Goal: Task Accomplishment & Management: Complete application form

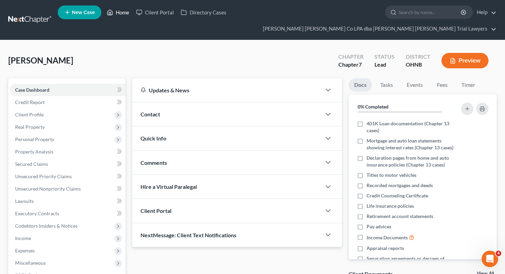
click at [119, 15] on link "Home" at bounding box center [117, 12] width 29 height 12
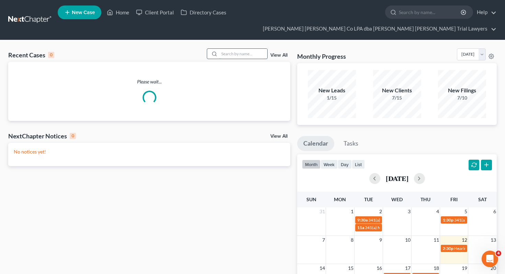
click at [222, 49] on input "search" at bounding box center [243, 54] width 48 height 10
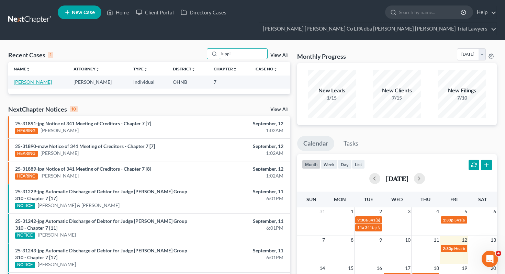
type input "luppi"
click at [32, 79] on link "[PERSON_NAME]" at bounding box center [33, 82] width 38 height 6
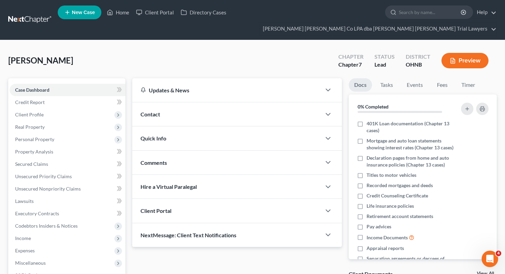
scroll to position [90, 0]
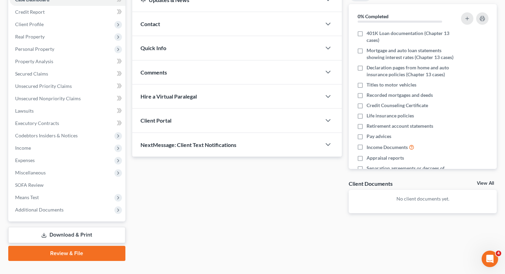
click at [60, 227] on link "Download & Print" at bounding box center [66, 235] width 117 height 16
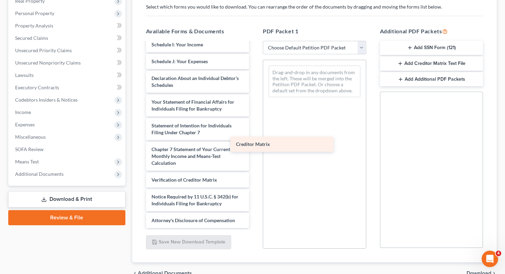
scroll to position [174, 0]
drag, startPoint x: 207, startPoint y: 148, endPoint x: 350, endPoint y: 134, distance: 143.9
click at [255, 134] on div "Creditor Matrix Voluntary Petition for Individuals Filing for Bankruptcy Summar…" at bounding box center [197, 48] width 114 height 360
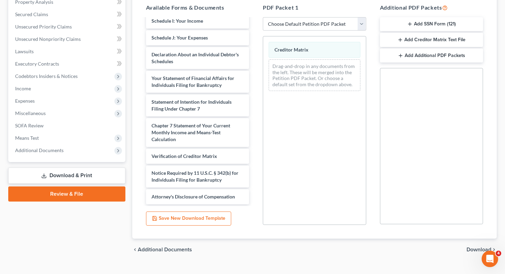
click at [471, 247] on span "Download" at bounding box center [478, 249] width 25 height 5
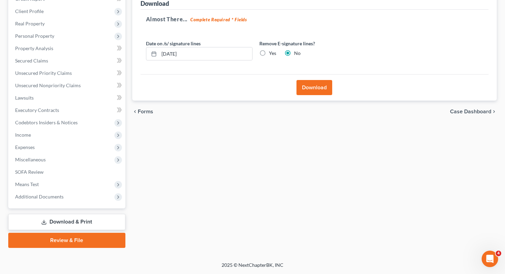
scroll to position [90, 0]
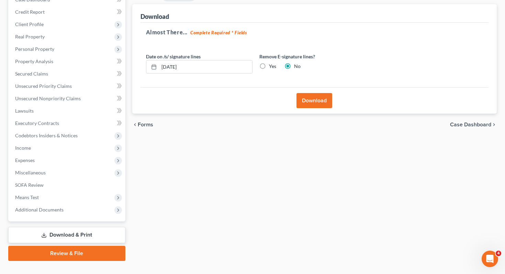
click at [314, 93] on button "Download" at bounding box center [314, 100] width 36 height 15
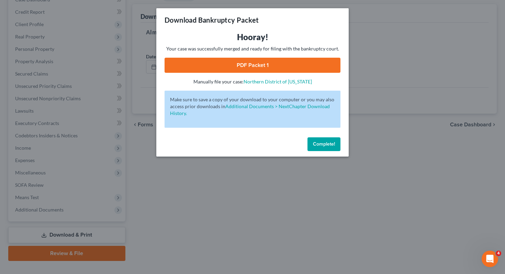
click at [287, 66] on link "PDF Packet 1" at bounding box center [252, 65] width 176 height 15
click at [324, 143] on span "Complete!" at bounding box center [324, 144] width 22 height 6
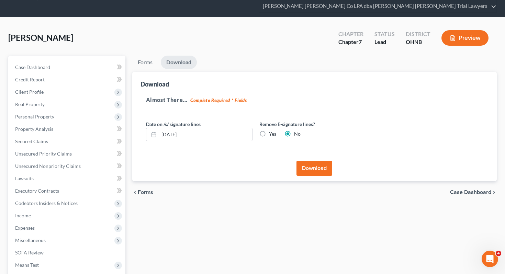
scroll to position [0, 0]
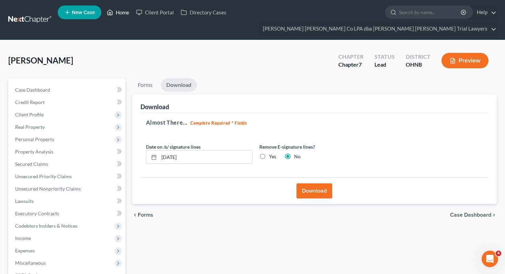
click at [120, 8] on link "Home" at bounding box center [117, 12] width 29 height 12
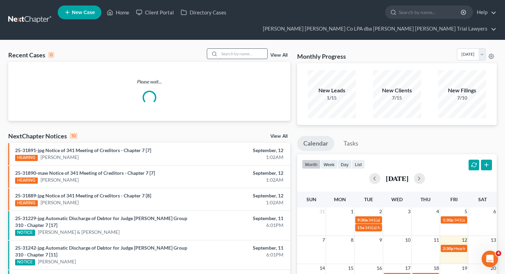
click at [228, 49] on input "search" at bounding box center [243, 54] width 48 height 10
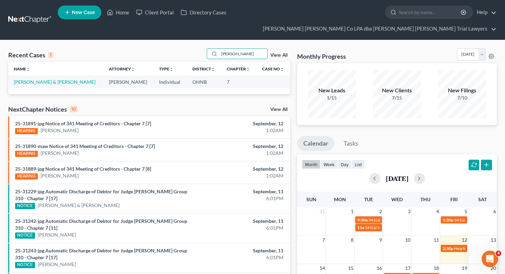
click at [227, 49] on input "[PERSON_NAME]" at bounding box center [243, 54] width 48 height 10
type input "[PERSON_NAME]"
click at [23, 79] on link "[PERSON_NAME] & [PERSON_NAME]" at bounding box center [55, 82] width 82 height 6
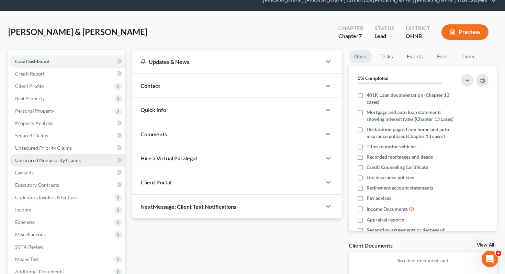
click at [60, 154] on link "Unsecured Nonpriority Claims" at bounding box center [68, 160] width 116 height 12
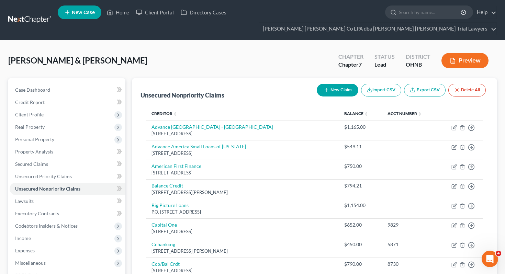
click at [334, 84] on button "New Claim" at bounding box center [337, 90] width 42 height 13
select select "2"
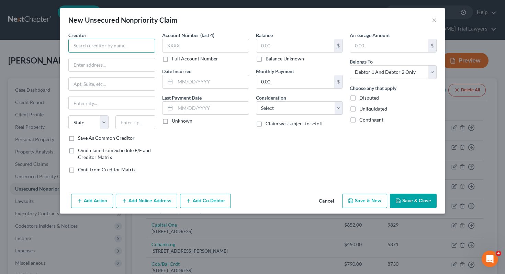
click at [92, 43] on input "text" at bounding box center [111, 46] width 87 height 14
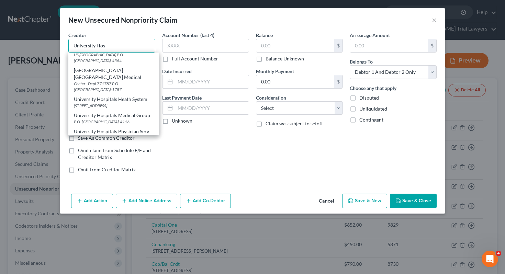
scroll to position [117, 0]
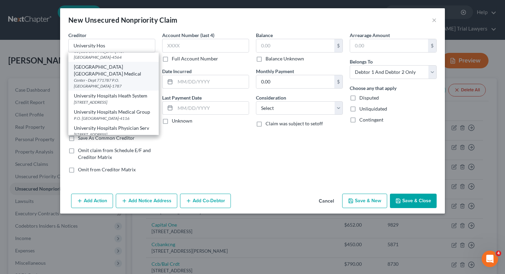
click at [112, 77] on div "[GEOGRAPHIC_DATA] [GEOGRAPHIC_DATA] Medical" at bounding box center [113, 71] width 79 height 14
type input "[GEOGRAPHIC_DATA] [GEOGRAPHIC_DATA] Medical"
type input "Center - Dept 771787"
type input "P.O. Box 77000"
type input "[GEOGRAPHIC_DATA]"
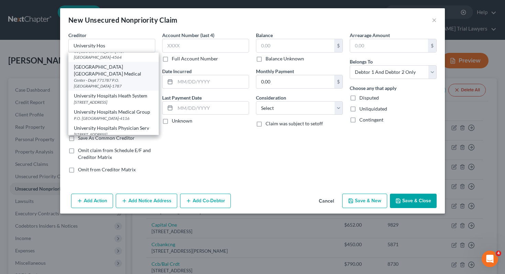
select select "23"
type input "48277-1787"
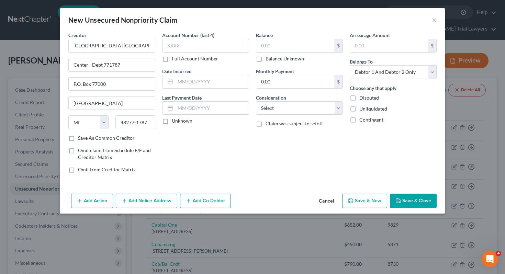
scroll to position [0, 0]
click at [302, 46] on input "text" at bounding box center [295, 45] width 78 height 13
type input "2,803.42"
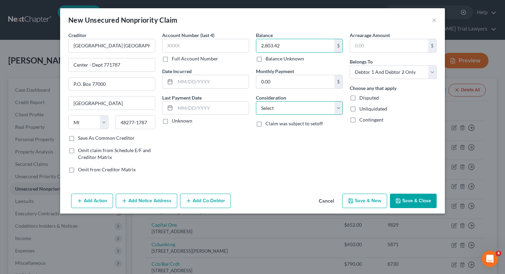
click at [327, 107] on select "Select Cable / Satellite Services Collection Agency Credit Card Debt Debt Couns…" at bounding box center [299, 108] width 87 height 14
select select "9"
click at [403, 65] on div "Belongs To * Select Debtor 1 Only Debtor 2 Only Debtor 1 And Debtor 2 Only At L…" at bounding box center [392, 68] width 87 height 21
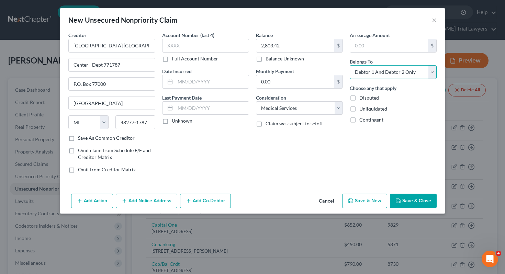
click at [403, 68] on select "Select Debtor 1 Only Debtor 2 Only Debtor 1 And Debtor 2 Only At Least One Of T…" at bounding box center [392, 72] width 87 height 14
select select "1"
click at [395, 205] on button "Save & Close" at bounding box center [413, 201] width 47 height 14
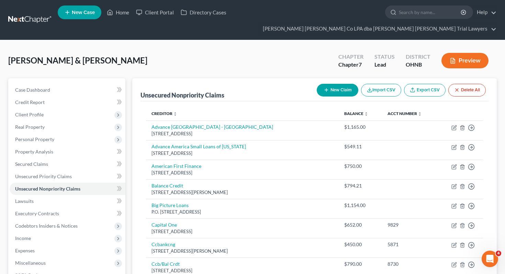
click at [326, 89] on line "button" at bounding box center [326, 90] width 0 height 3
select select "2"
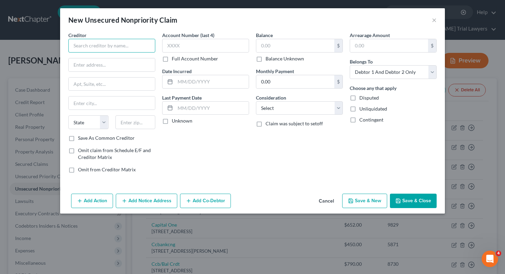
click at [88, 41] on input "text" at bounding box center [111, 46] width 87 height 14
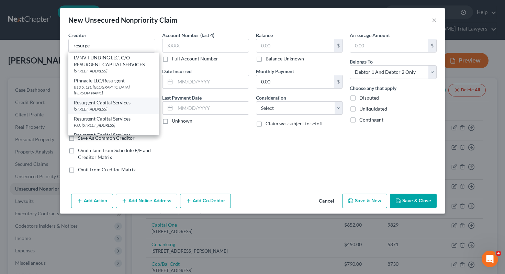
click at [95, 99] on div "Resurgent Capital Services" at bounding box center [113, 102] width 79 height 7
type input "Resurgent Capital Services"
type input "[STREET_ADDRESS]"
type input "Columbus"
select select "36"
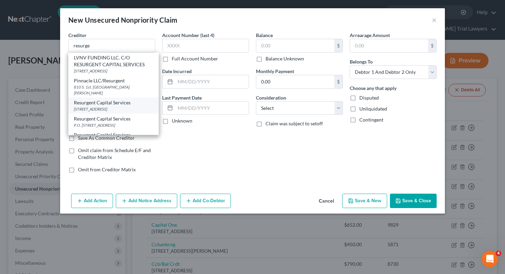
type input "43230"
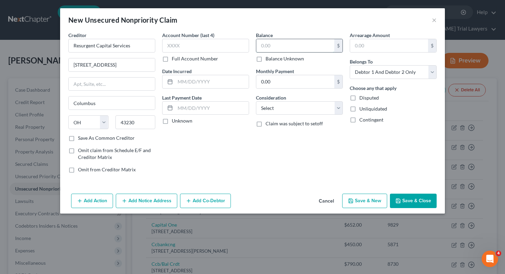
click at [280, 45] on input "text" at bounding box center [295, 45] width 78 height 13
type input "322.13"
click at [293, 109] on select "Select Cable / Satellite Services Collection Agency Credit Card Debt Debt Couns…" at bounding box center [299, 108] width 87 height 14
select select "1"
click at [383, 75] on select "Select Debtor 1 Only Debtor 2 Only Debtor 1 And Debtor 2 Only At Least One Of T…" at bounding box center [392, 72] width 87 height 14
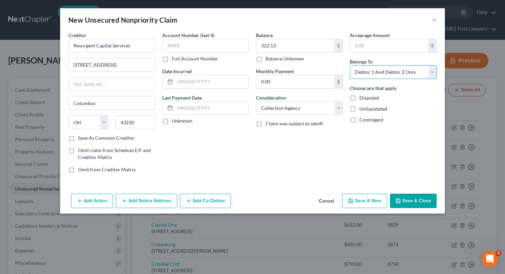
click at [383, 73] on select "Select Debtor 1 Only Debtor 2 Only Debtor 1 And Debtor 2 Only At Least One Of T…" at bounding box center [392, 72] width 87 height 14
select select "1"
click at [422, 199] on button "Save & Close" at bounding box center [413, 201] width 47 height 14
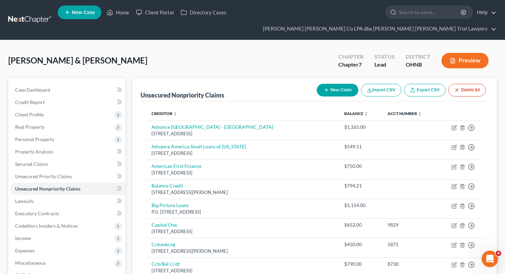
click at [342, 84] on button "New Claim" at bounding box center [337, 90] width 42 height 13
select select "2"
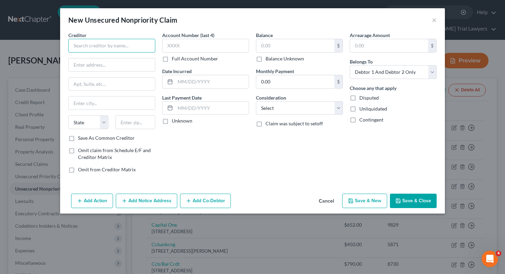
click at [151, 49] on input "text" at bounding box center [111, 46] width 87 height 14
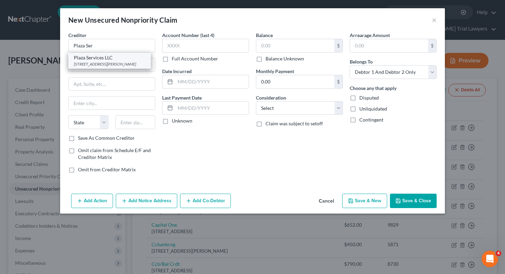
click at [131, 61] on div "[STREET_ADDRESS][PERSON_NAME]" at bounding box center [109, 64] width 71 height 6
type input "Plaza Services LLC"
type input "[STREET_ADDRESS][PERSON_NAME]"
type input "suite 110"
type input "[GEOGRAPHIC_DATA]"
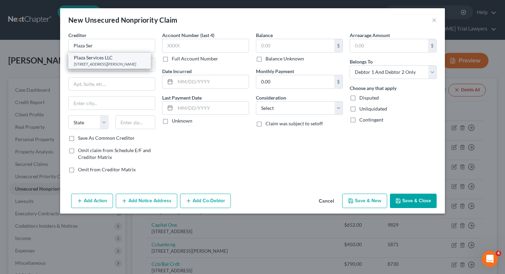
select select "10"
type input "30328"
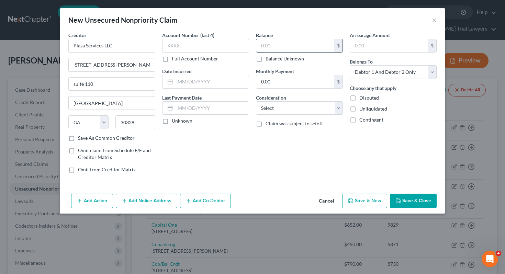
click at [299, 43] on input "text" at bounding box center [295, 45] width 78 height 13
type input "2,069"
click at [313, 107] on select "Select Cable / Satellite Services Collection Agency Credit Card Debt Debt Couns…" at bounding box center [299, 108] width 87 height 14
select select "1"
click at [362, 78] on select "Select Debtor 1 Only Debtor 2 Only Debtor 1 And Debtor 2 Only At Least One Of T…" at bounding box center [392, 72] width 87 height 14
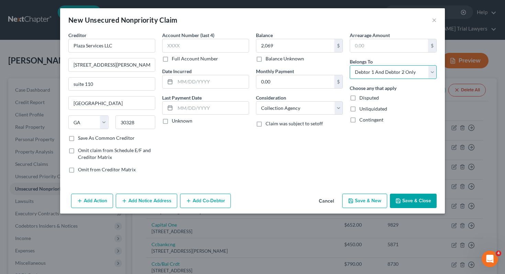
select select "1"
click at [417, 201] on button "Save & Close" at bounding box center [413, 201] width 47 height 14
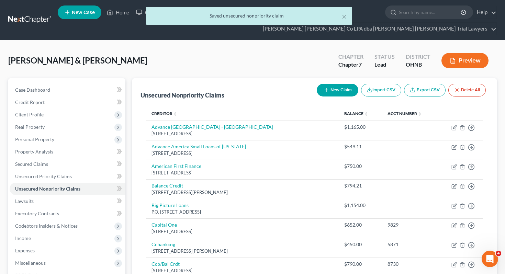
click at [343, 84] on button "New Claim" at bounding box center [337, 90] width 42 height 13
select select "2"
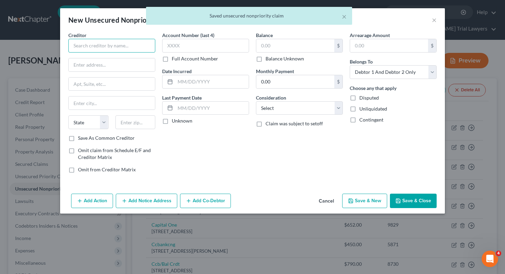
click at [133, 46] on input "text" at bounding box center [111, 46] width 87 height 14
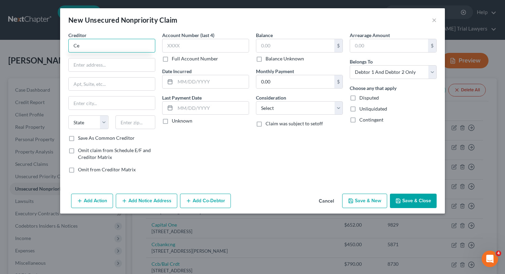
type input "C"
type input "[DEMOGRAPHIC_DATA] Education Solutions"
click at [97, 138] on label "Save As Common Creditor" at bounding box center [106, 138] width 57 height 7
click at [85, 138] on input "Save As Common Creditor" at bounding box center [83, 137] width 4 height 4
checkbox input "true"
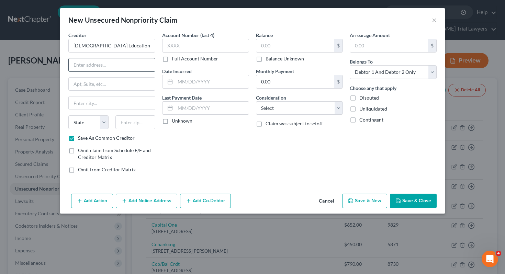
click at [120, 66] on input "text" at bounding box center [112, 64] width 86 height 13
type input "PO Box 7859"
click at [119, 104] on input "text" at bounding box center [112, 102] width 86 height 13
click at [102, 102] on input "text" at bounding box center [112, 102] width 86 height 13
click at [182, 136] on div "Account Number (last 4) Full Account Number Date Incurred Last Payment Date Unk…" at bounding box center [206, 105] width 94 height 147
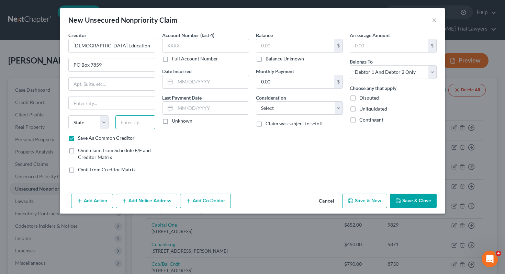
click at [133, 122] on input "text" at bounding box center [135, 122] width 40 height 14
type input "53707"
click at [206, 163] on div "Account Number (last 4) Full Account Number Date Incurred Last Payment Date Unk…" at bounding box center [206, 105] width 94 height 147
type input "[GEOGRAPHIC_DATA]"
select select "52"
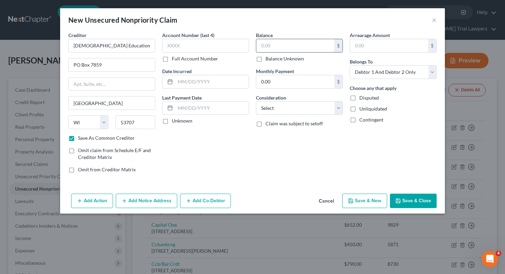
click at [280, 45] on input "text" at bounding box center [295, 45] width 78 height 13
type input "383.93"
click at [300, 113] on select "Select Cable / Satellite Services Collection Agency Credit Card Debt Debt Couns…" at bounding box center [299, 108] width 87 height 14
select select "1"
click at [389, 70] on select "Select Debtor 1 Only Debtor 2 Only Debtor 1 And Debtor 2 Only At Least One Of T…" at bounding box center [392, 72] width 87 height 14
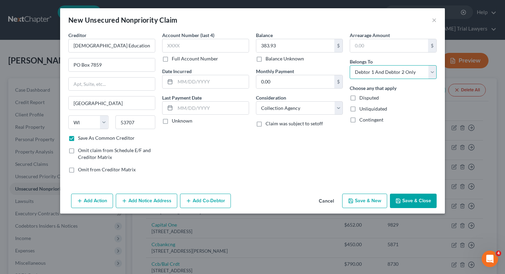
select select "1"
click at [414, 210] on div "Add Action Add Notice Address Add Co-Debtor Cancel Save & New Save & Close" at bounding box center [252, 202] width 384 height 23
click at [414, 204] on button "Save & Close" at bounding box center [413, 201] width 47 height 14
checkbox input "false"
